Goal: Task Accomplishment & Management: Use online tool/utility

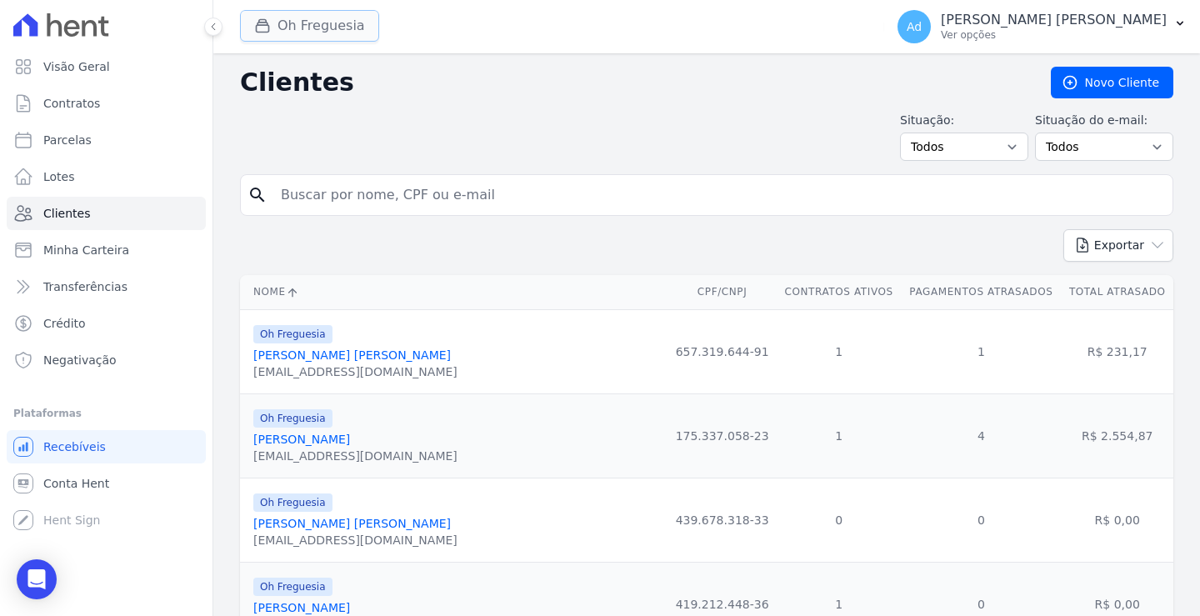
click at [304, 23] on button "Oh Freguesia" at bounding box center [309, 26] width 139 height 32
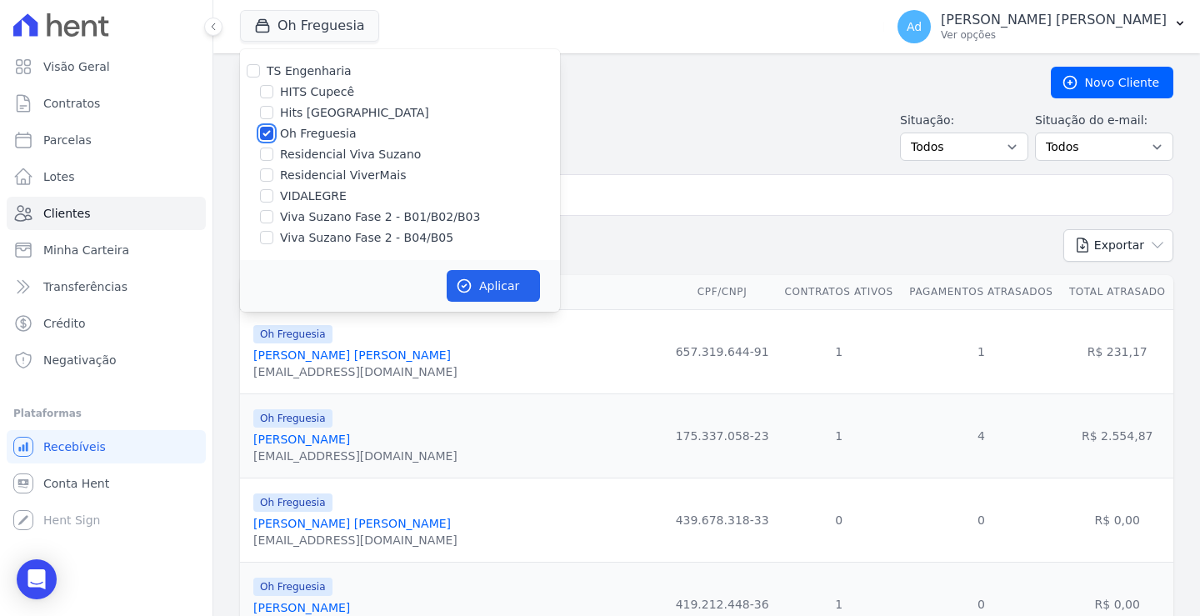
click at [270, 134] on input "Oh Freguesia" at bounding box center [266, 133] width 13 height 13
checkbox input "false"
click at [266, 218] on input "Viva Suzano Fase 2 - B01/B02/B03" at bounding box center [266, 216] width 13 height 13
checkbox input "true"
click at [268, 240] on input "Viva Suzano Fase 2 - B04/B05" at bounding box center [266, 237] width 13 height 13
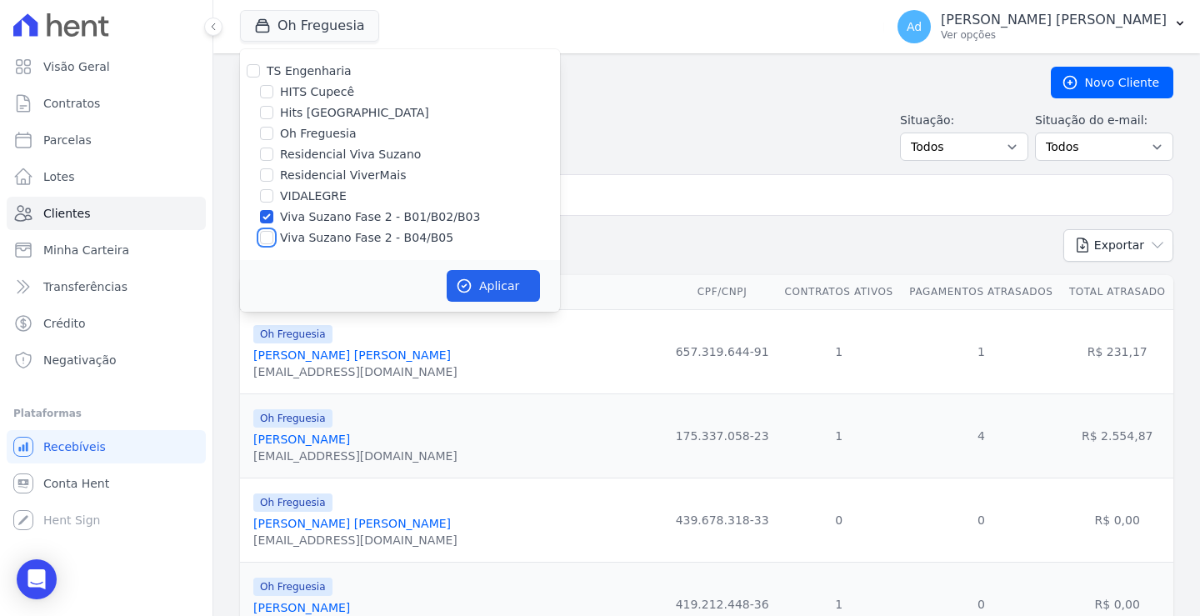
checkbox input "true"
drag, startPoint x: 271, startPoint y: 153, endPoint x: 338, endPoint y: 213, distance: 90.3
click at [272, 155] on input "Residencial Viva Suzano" at bounding box center [266, 154] width 13 height 13
checkbox input "true"
click at [490, 289] on button "Aplicar" at bounding box center [493, 286] width 93 height 32
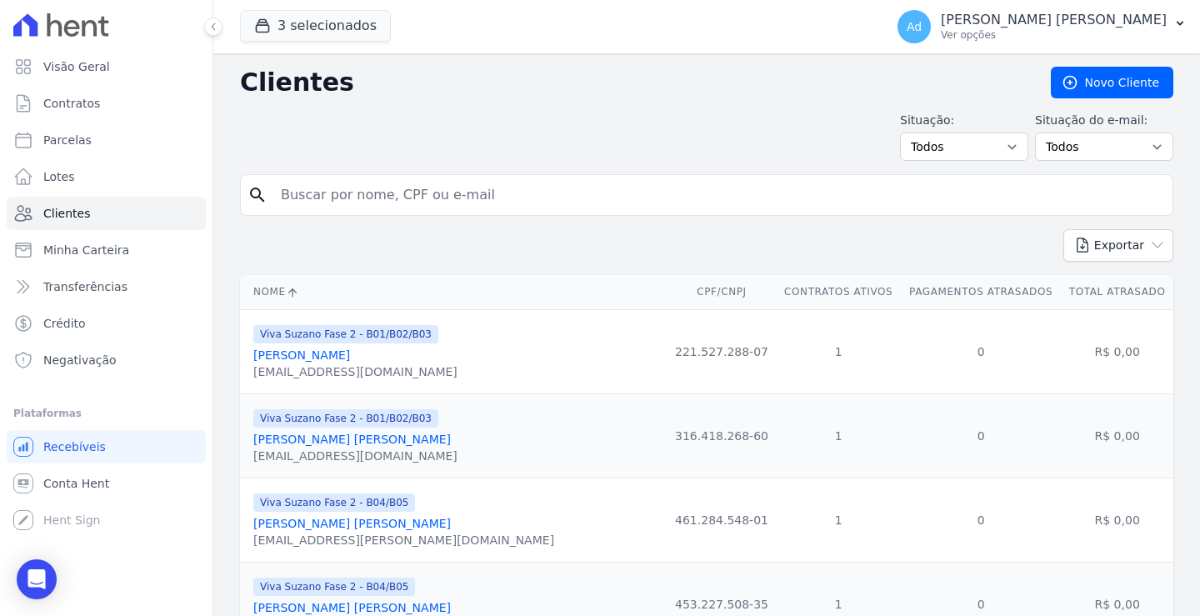
click at [306, 198] on input "search" at bounding box center [718, 194] width 895 height 33
paste input "[PERSON_NAME] [PERSON_NAME]"
type input "[PERSON_NAME] [PERSON_NAME]"
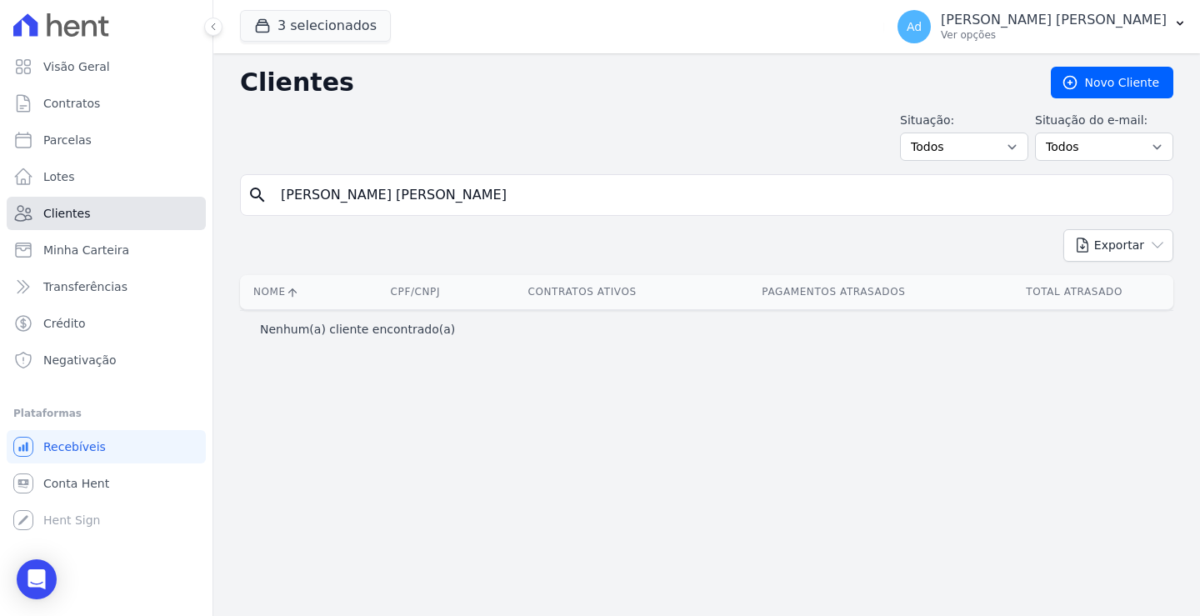
click at [69, 207] on span "Clientes" at bounding box center [66, 213] width 47 height 17
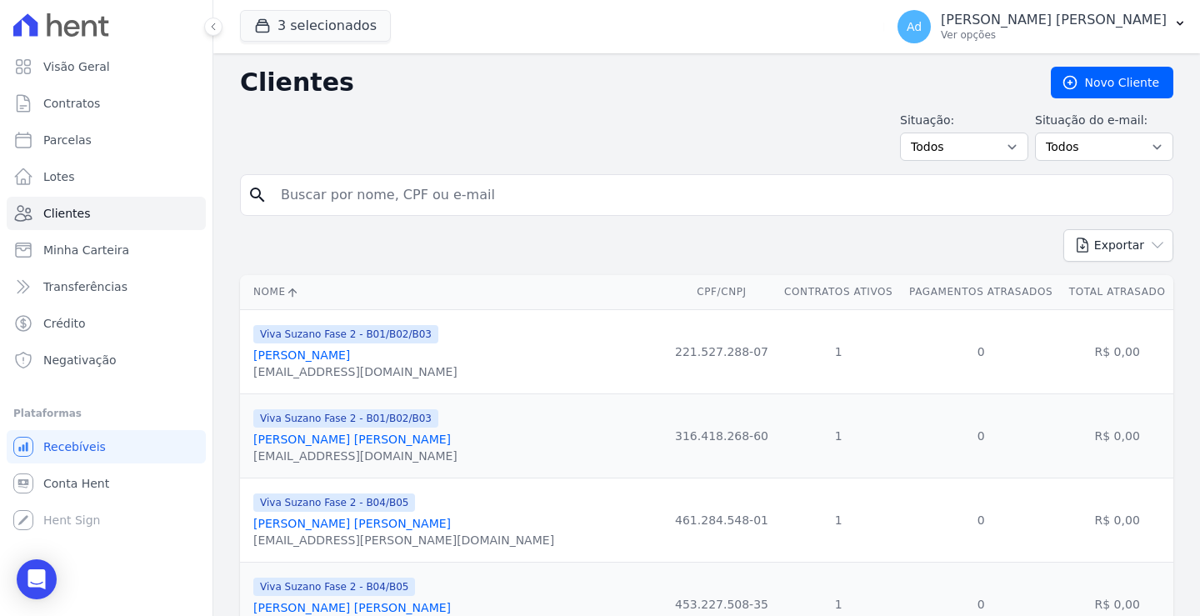
click at [337, 200] on input "search" at bounding box center [718, 194] width 895 height 33
paste input "[PERSON_NAME] [PERSON_NAME]"
drag, startPoint x: 500, startPoint y: 196, endPoint x: 372, endPoint y: 192, distance: 128.4
click at [372, 192] on input "[PERSON_NAME] [PERSON_NAME]" at bounding box center [718, 194] width 895 height 33
type input "[PERSON_NAME]"
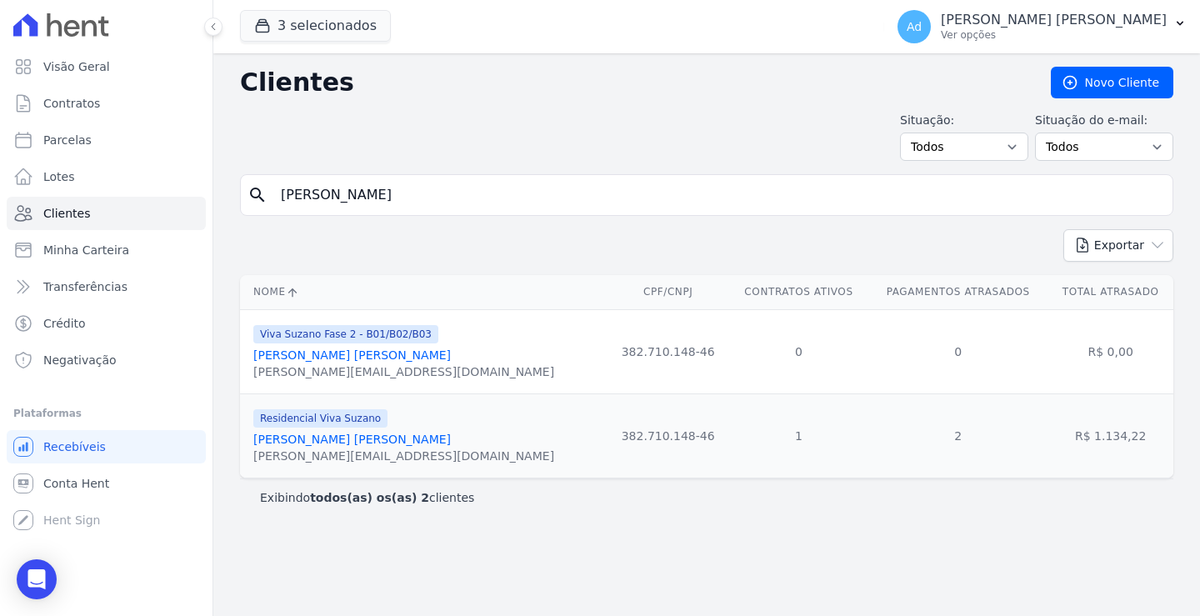
click at [319, 440] on link "[PERSON_NAME] [PERSON_NAME]" at bounding box center [352, 439] width 198 height 13
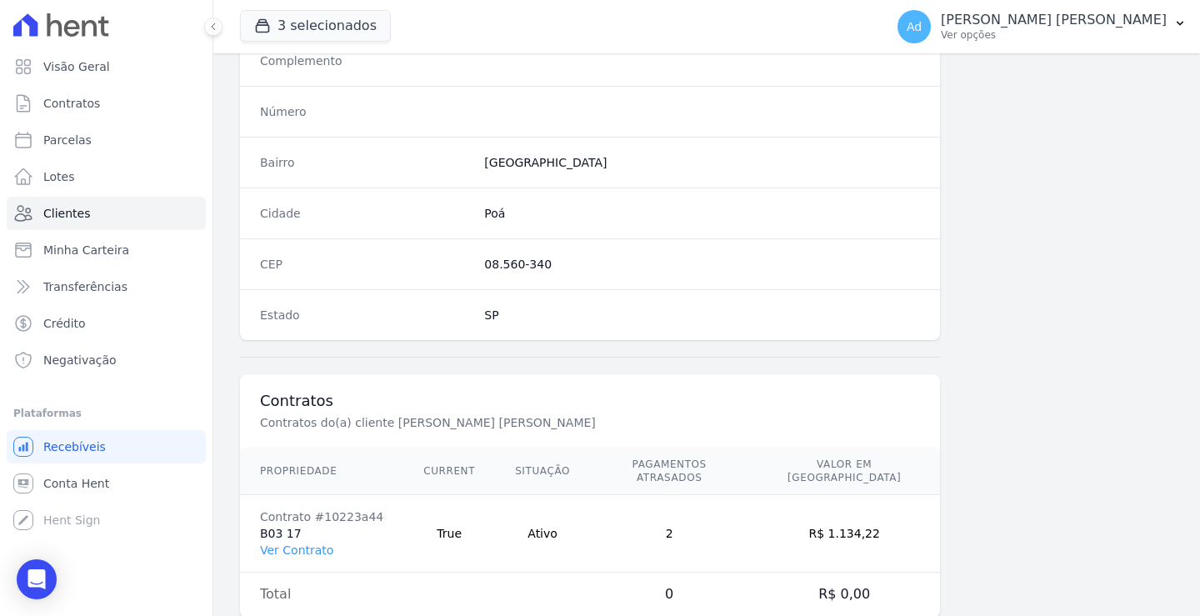
scroll to position [943, 0]
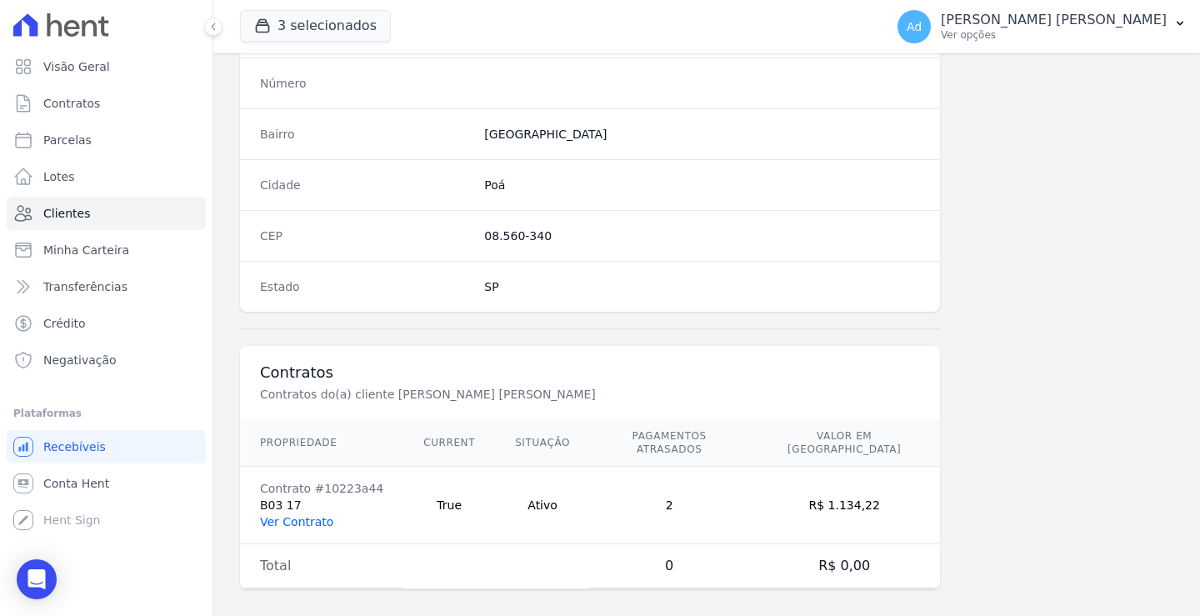
click at [318, 515] on link "Ver Contrato" at bounding box center [296, 521] width 73 height 13
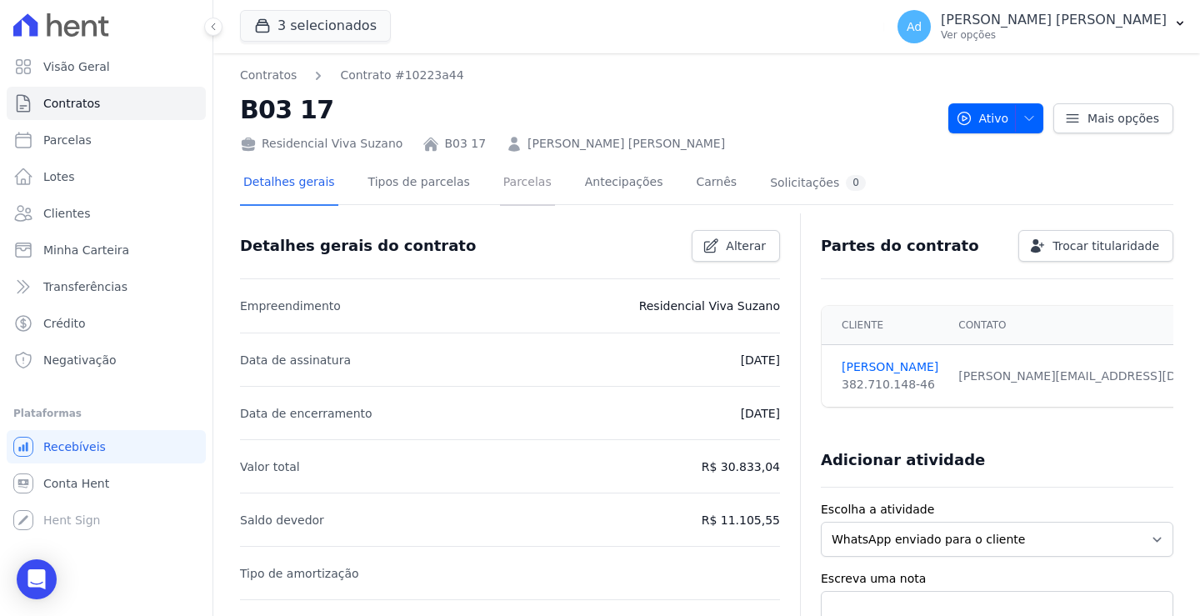
click at [506, 183] on link "Parcelas" at bounding box center [527, 184] width 55 height 44
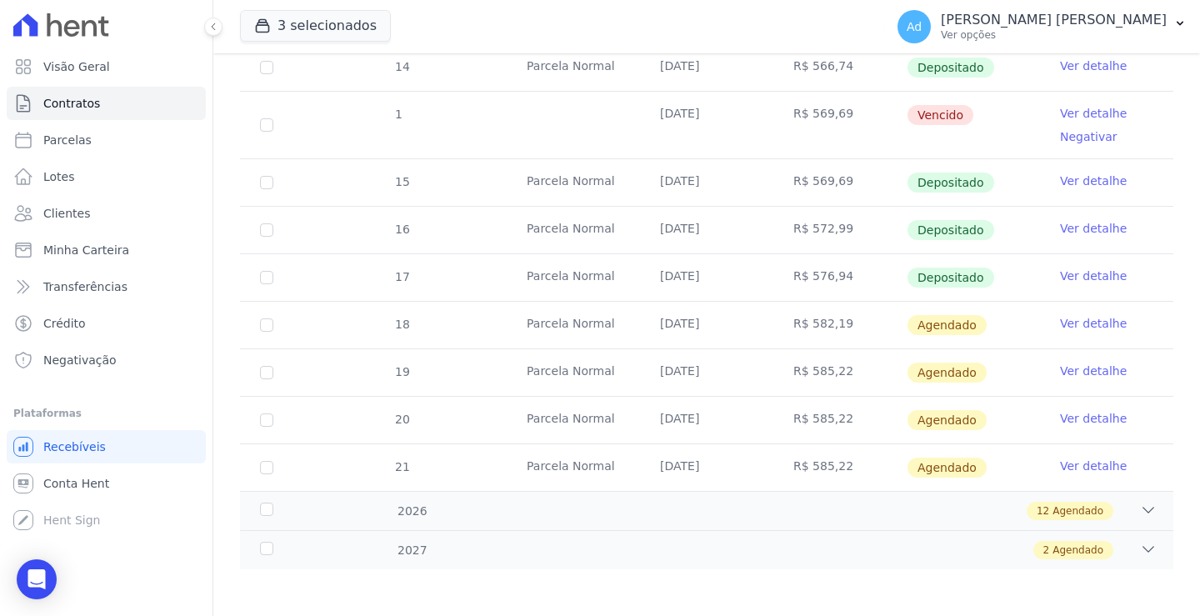
scroll to position [608, 0]
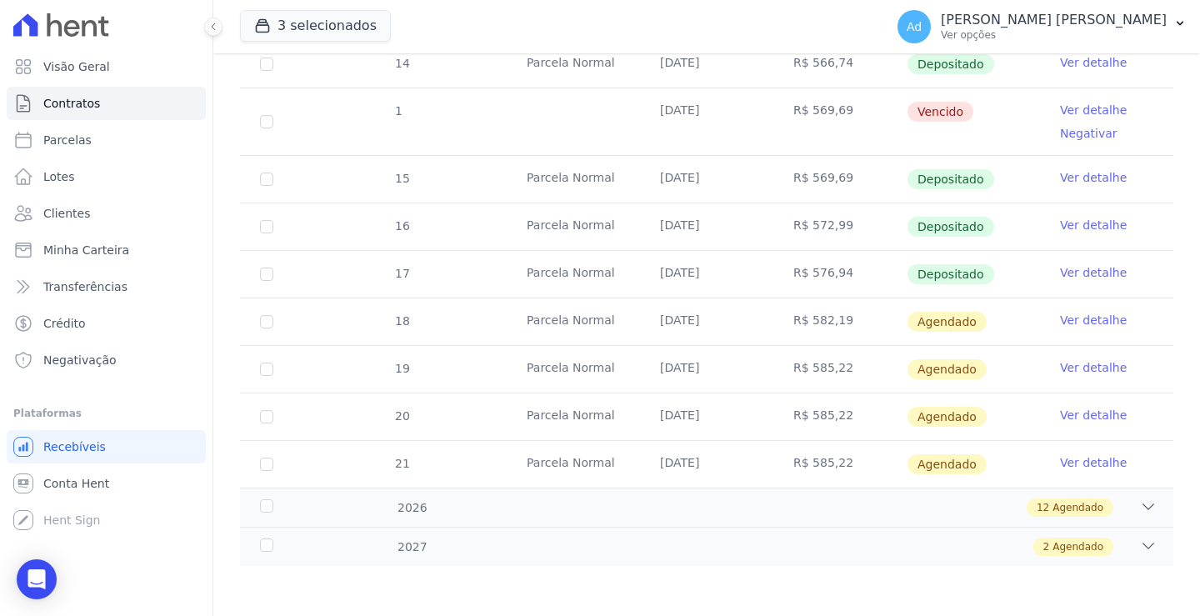
click at [1086, 319] on link "Ver detalhe" at bounding box center [1093, 320] width 67 height 17
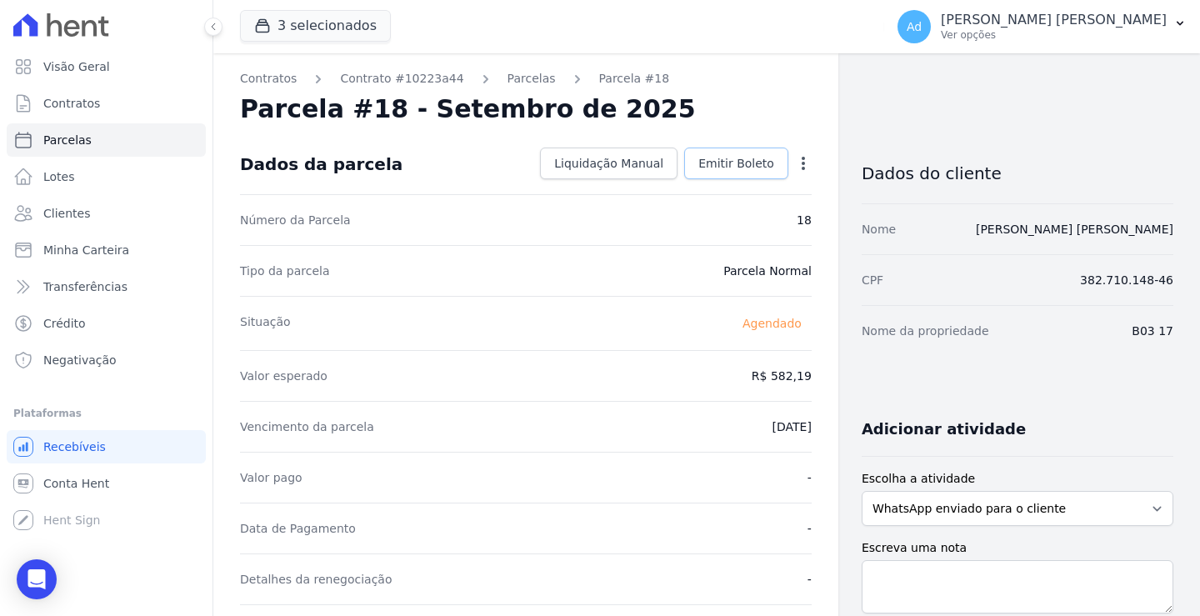
click at [729, 166] on span "Emitir Boleto" at bounding box center [736, 163] width 76 height 17
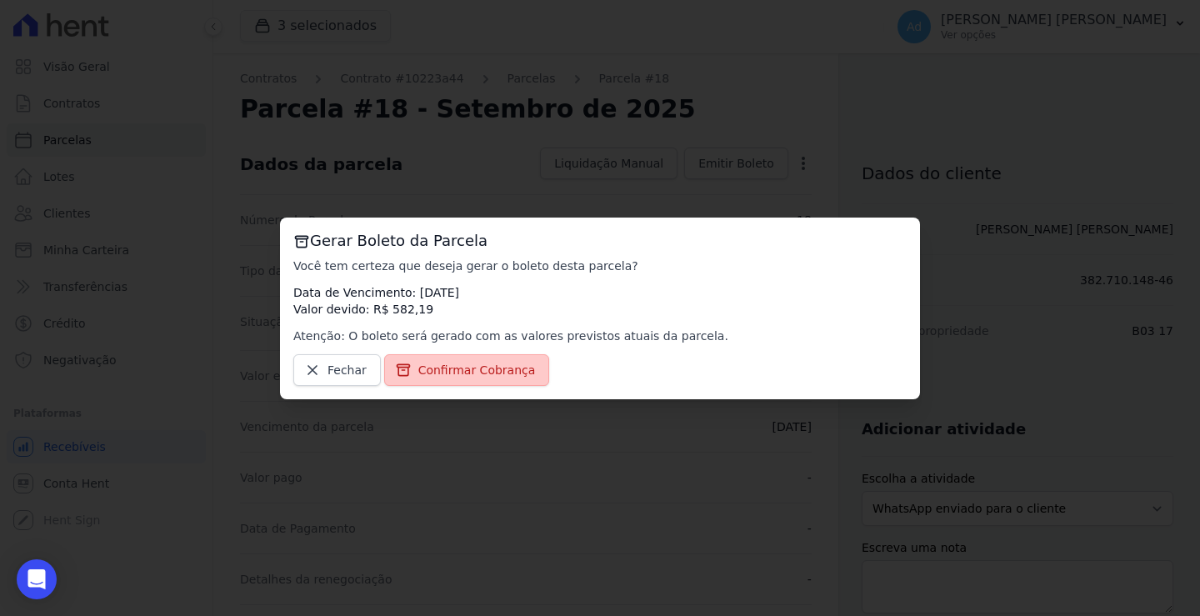
click at [453, 374] on span "Confirmar Cobrança" at bounding box center [477, 370] width 118 height 17
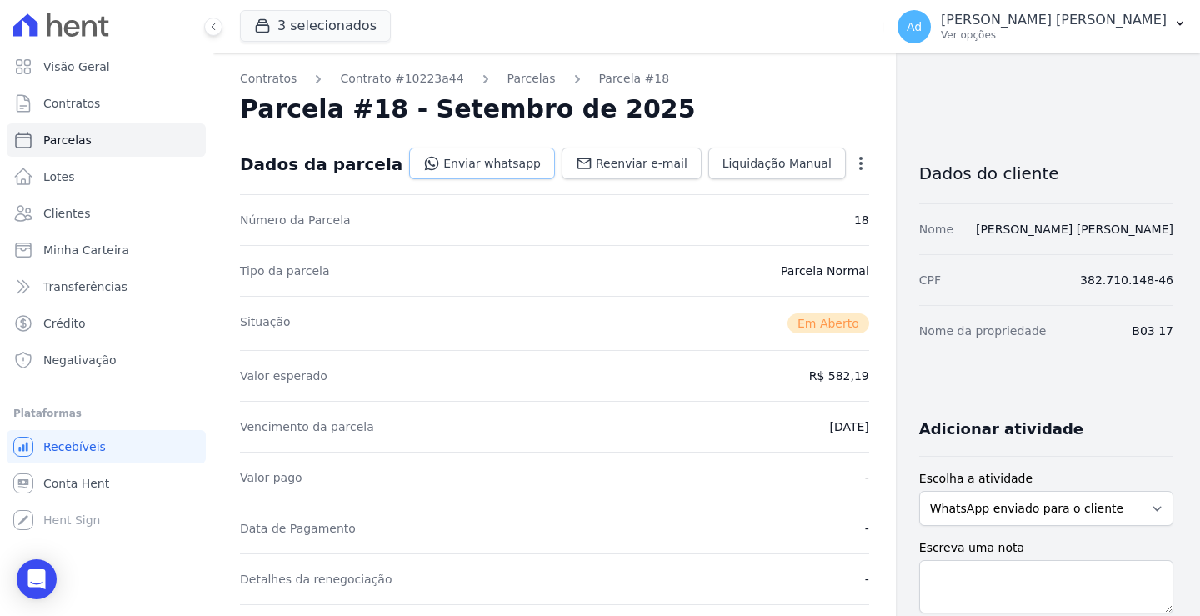
click at [444, 160] on link "Enviar whatsapp" at bounding box center [482, 164] width 146 height 32
